Goal: Find specific page/section: Find specific page/section

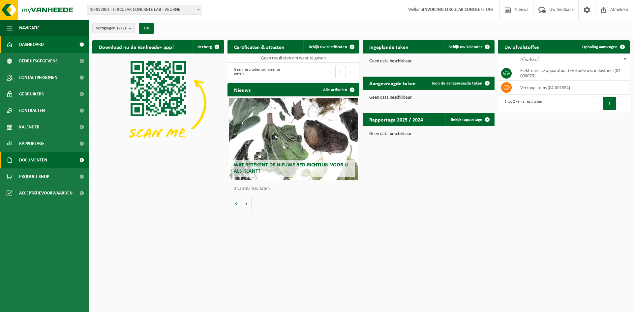
click at [60, 160] on link "Documenten" at bounding box center [44, 160] width 89 height 16
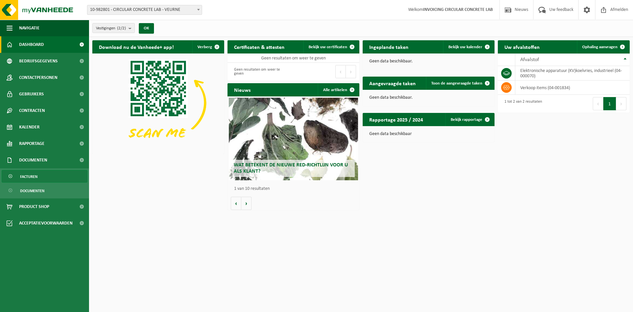
click at [63, 176] on link "Facturen" at bounding box center [45, 176] width 86 height 13
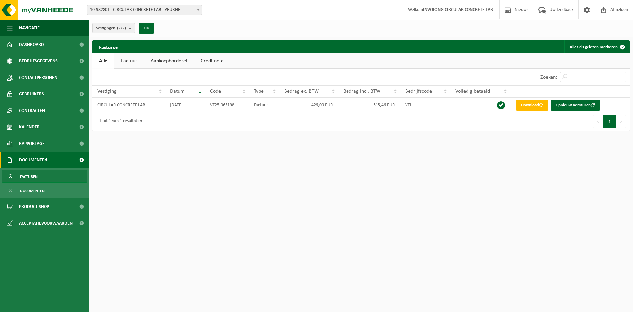
click at [132, 57] on link "Factuur" at bounding box center [128, 60] width 29 height 15
click at [109, 60] on link "Alle" at bounding box center [102, 60] width 21 height 15
click at [126, 66] on link "Factuur" at bounding box center [128, 60] width 29 height 15
click at [111, 63] on link "Alle" at bounding box center [102, 60] width 21 height 15
